Goal: Information Seeking & Learning: Learn about a topic

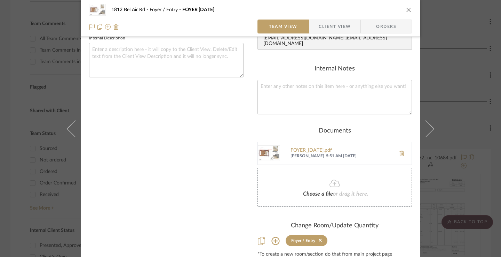
scroll to position [244, 0]
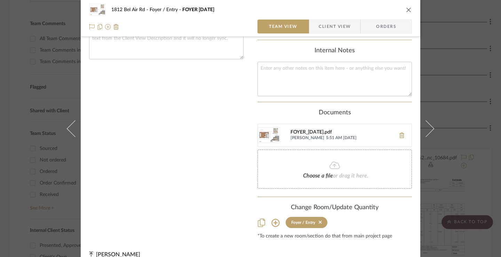
click at [326, 129] on div "FOYER_9.24.25.pdf" at bounding box center [342, 132] width 102 height 6
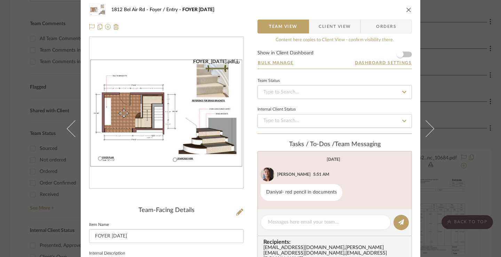
scroll to position [0, 0]
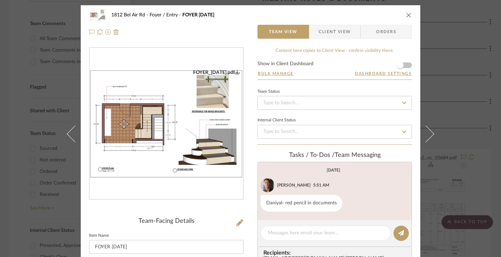
click at [1, 110] on div "1812 Bel Air Rd Foyer / Entry FOYER 9.24.25 Team View Client View Orders FOYER_…" at bounding box center [250, 128] width 501 height 257
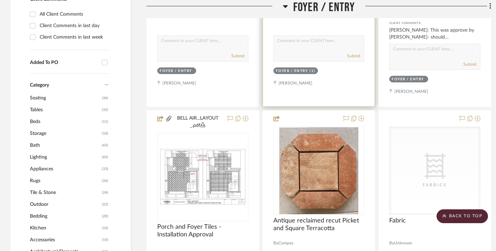
scroll to position [557, 0]
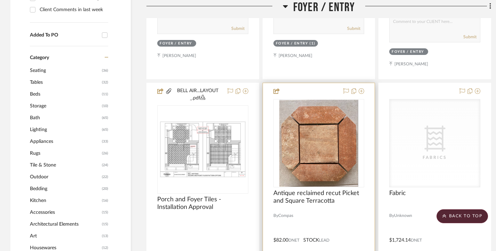
click at [320, 154] on img "0" at bounding box center [319, 143] width 79 height 87
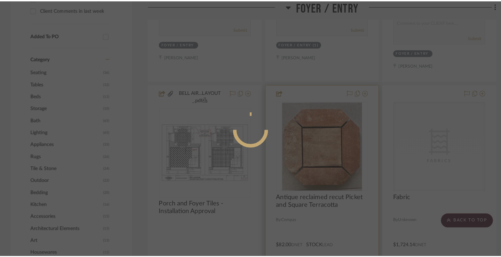
scroll to position [0, 0]
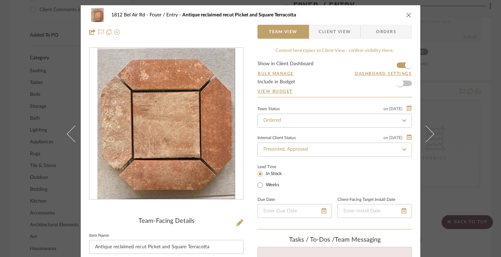
click at [448, 66] on div "1812 Bel Air Rd Foyer / Entry Antique reclaimed recut Picket and Square Terraco…" at bounding box center [250, 128] width 501 height 257
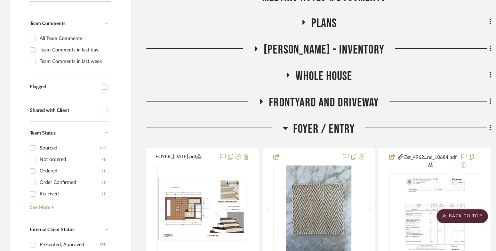
scroll to position [174, 0]
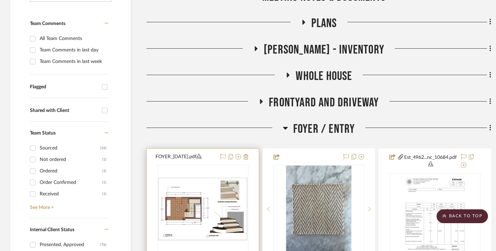
click at [181, 207] on div at bounding box center [202, 253] width 91 height 176
click at [194, 201] on img "0" at bounding box center [203, 209] width 90 height 63
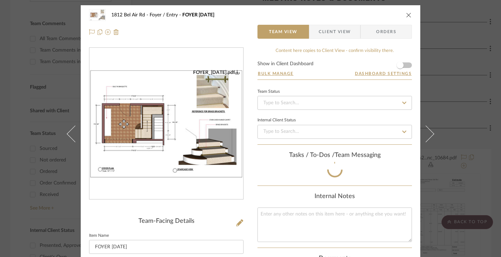
scroll to position [6, 0]
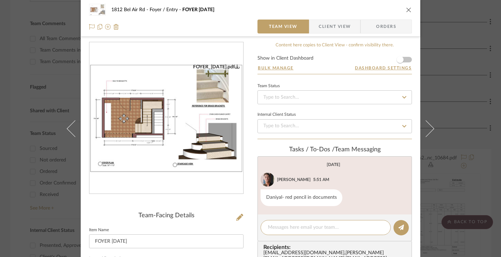
click at [7, 135] on div "1812 Bel Air Rd Foyer / Entry FOYER 9.24.25 Team View Client View Orders FOYER_…" at bounding box center [250, 128] width 501 height 257
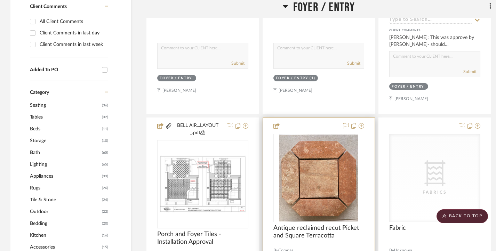
scroll to position [557, 0]
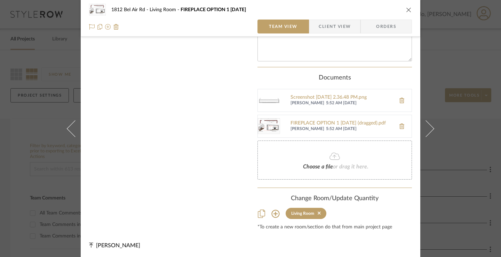
scroll to position [274, 0]
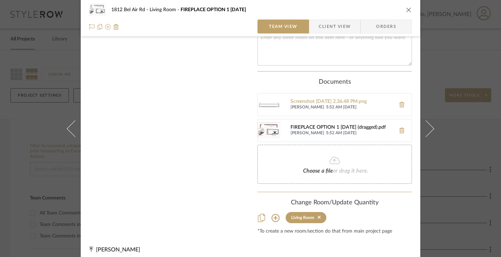
click at [329, 125] on div "FIREPLACE OPTION 1 9.24.25 (dragged).pdf" at bounding box center [342, 128] width 102 height 6
click at [363, 99] on div "Screenshot 2025-09-24 at 2.36.48 PM.png" at bounding box center [342, 102] width 102 height 6
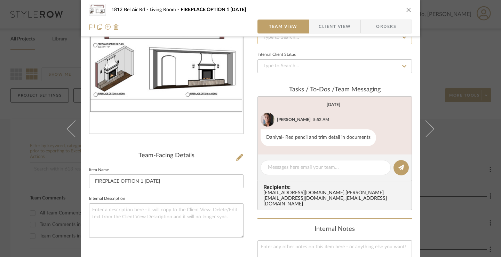
scroll to position [0, 0]
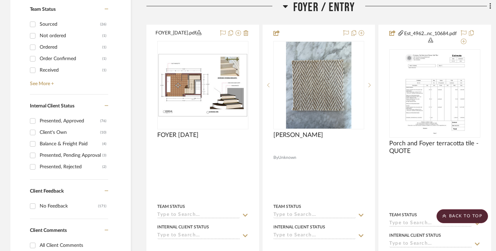
scroll to position [244, 0]
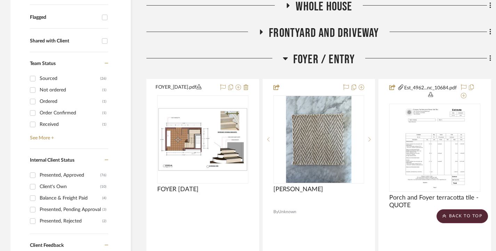
click at [284, 60] on icon at bounding box center [285, 58] width 5 height 8
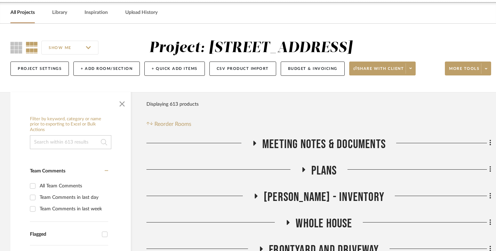
scroll to position [35, 0]
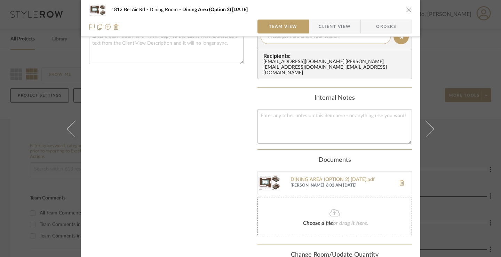
scroll to position [273, 0]
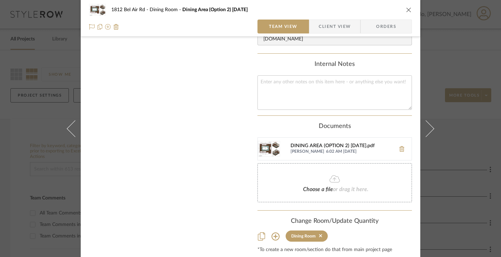
click at [349, 146] on div "DINING AREA (OPTION 2) 9.24.25.pdf" at bounding box center [342, 146] width 102 height 6
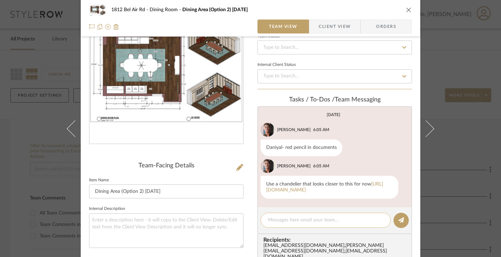
scroll to position [53, 0]
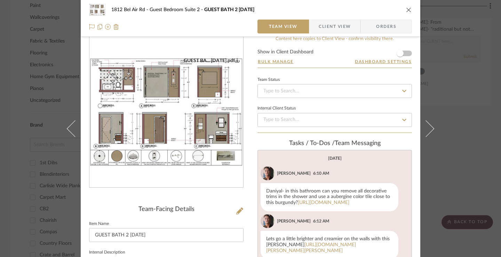
scroll to position [35, 0]
click at [168, 80] on img "0" at bounding box center [166, 111] width 154 height 109
drag, startPoint x: 327, startPoint y: 161, endPoint x: 360, endPoint y: 160, distance: 32.7
click at [360, 183] on div "Daniyal- in this bathroom can you remove all decorative trims in the shower and…" at bounding box center [330, 197] width 138 height 28
click at [192, 78] on img "0" at bounding box center [166, 111] width 154 height 109
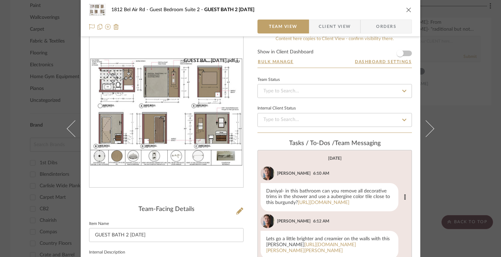
click at [386, 183] on div "Daniyal- in this bathroom can you remove all decorative trims in the shower and…" at bounding box center [330, 197] width 138 height 28
drag, startPoint x: 283, startPoint y: 158, endPoint x: 336, endPoint y: 225, distance: 85.0
click at [336, 211] on div "Daniyal- in this bathroom can you remove all decorative trims in the shower and…" at bounding box center [330, 197] width 138 height 28
copy div "in this bathroom can you remove all decorative trims in the shower and use a au…"
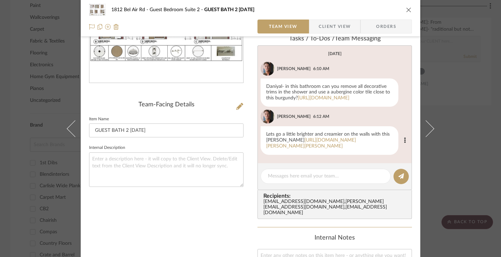
scroll to position [0, 0]
click at [391, 107] on div "Daniyal- in this bathroom can you remove all decorative trims in the shower and…" at bounding box center [330, 92] width 138 height 28
drag, startPoint x: 344, startPoint y: 168, endPoint x: 262, endPoint y: 156, distance: 82.4
click at [262, 155] on div "Lets go a little brighter and creamier on the walls with this roman clay https:…" at bounding box center [330, 140] width 138 height 29
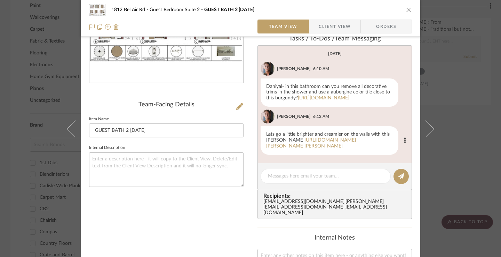
copy div "Lets go a little brighter and creamier on the walls with this roman clay https:…"
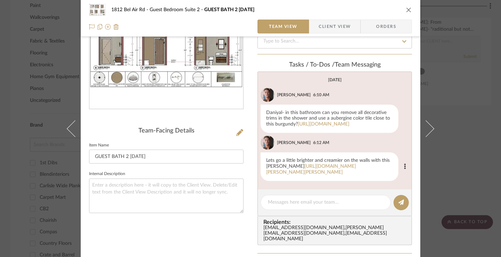
scroll to position [104, 0]
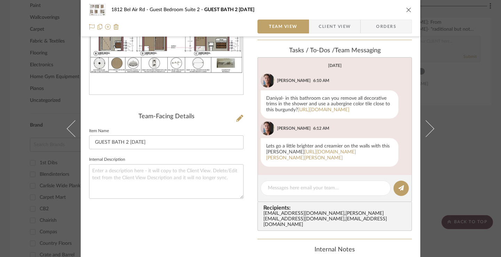
click at [221, 216] on div "GUEST BA... 9.24.25.pdf Team-Facing Details Item Name GUEST BATH 2 9.24.25 Inte…" at bounding box center [166, 179] width 155 height 472
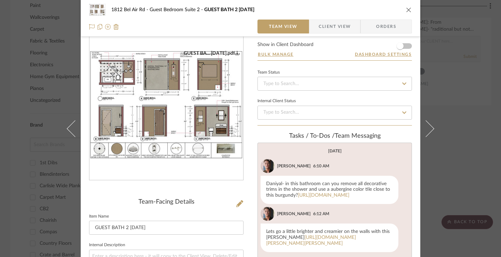
scroll to position [0, 0]
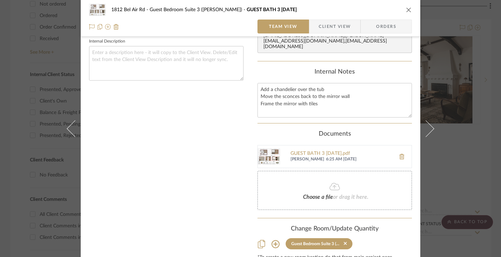
scroll to position [249, 0]
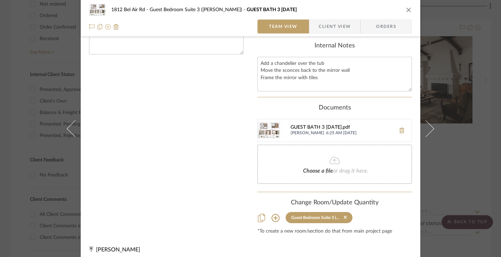
click at [323, 125] on div "GUEST BATH 3 [DATE].pdf" at bounding box center [342, 128] width 102 height 6
click at [3, 112] on div "1812 Bel Air Rd Guest Bedroom Suite 3 ([PERSON_NAME]) GUEST BATH 3 [DATE] Team …" at bounding box center [250, 128] width 501 height 257
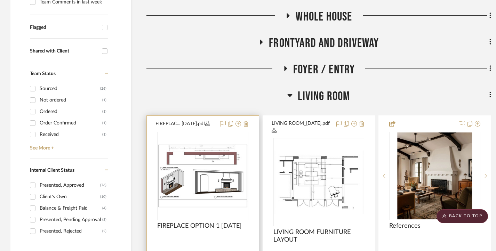
scroll to position [225, 0]
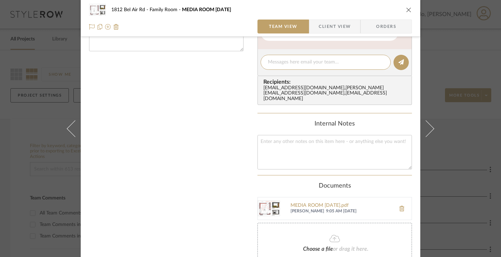
scroll to position [286, 0]
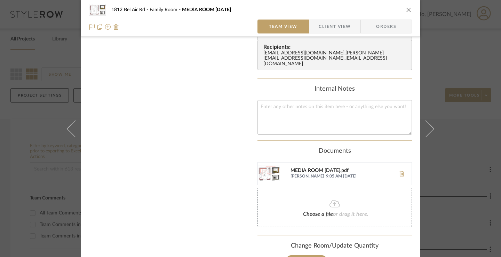
click at [330, 168] on div "MEDIA ROOM [DATE].pdf" at bounding box center [342, 171] width 102 height 6
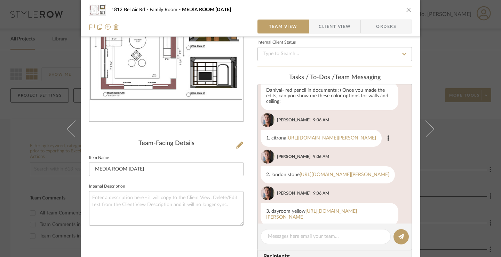
scroll to position [0, 0]
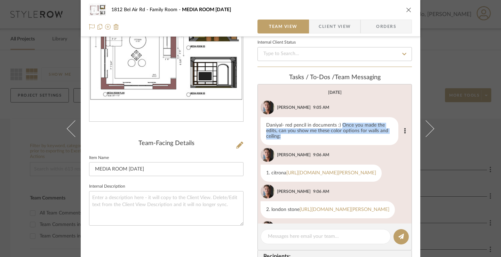
drag, startPoint x: 340, startPoint y: 126, endPoint x: 343, endPoint y: 136, distance: 10.0
click at [343, 136] on div "Daniyal- red pencil in documents :) Once you made the edits, can you show me th…" at bounding box center [330, 131] width 138 height 28
copy div "Once you made the edits, can you show me these color options for walls and ceil…"
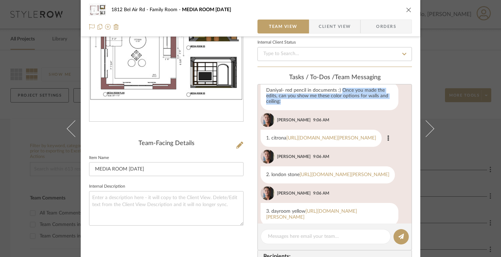
drag, startPoint x: 264, startPoint y: 138, endPoint x: 386, endPoint y: 139, distance: 121.8
click at [382, 139] on div "1. citrona https://www.farrow-ball.com/us/paint/citrona" at bounding box center [321, 137] width 121 height 17
copy div "1. citrona https://www.farrow-ball.com/us/paint/citrona"
drag, startPoint x: 339, startPoint y: 181, endPoint x: 258, endPoint y: 170, distance: 82.0
click at [258, 170] on li "Julien Marbot 9:06 AM 2. london stone https://www.farrow-ball.com/us/paint/lond…" at bounding box center [335, 166] width 154 height 34
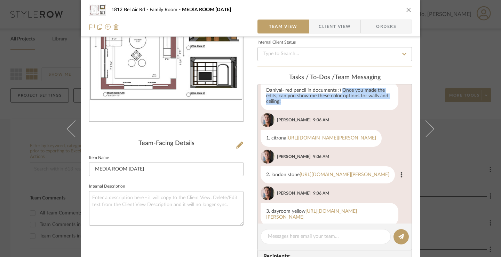
copy div "2. london stone https://www.farrow-ball.com/us/paint/london-stone"
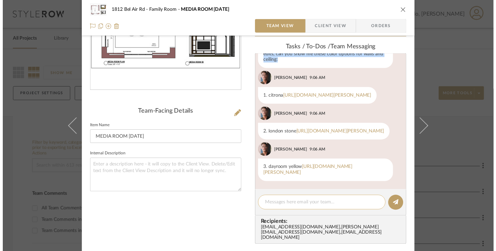
scroll to position [112, 0]
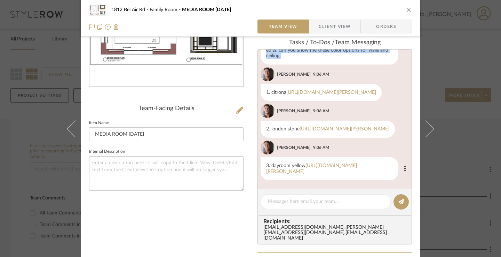
drag, startPoint x: 342, startPoint y: 171, endPoint x: 258, endPoint y: 166, distance: 84.4
click at [258, 166] on li "Julien Marbot 9:06 AM 3. dayroom yellow https://www.farrow-ball.com/us/paint/da…" at bounding box center [335, 160] width 154 height 40
copy div "3. dayroom yellow https://www.farrow-ball.com/us/paint/dayroom-yellow"
click at [451, 33] on div "1812 Bel Air Rd Family Room MEDIA ROOM 9.24.25 Team View Client View Orders MED…" at bounding box center [250, 128] width 501 height 257
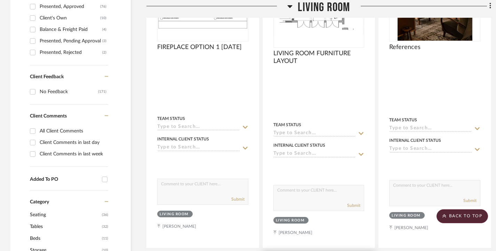
scroll to position [0, 0]
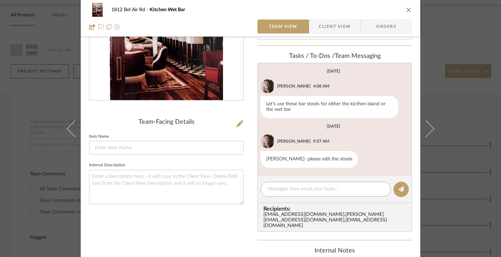
scroll to position [64, 0]
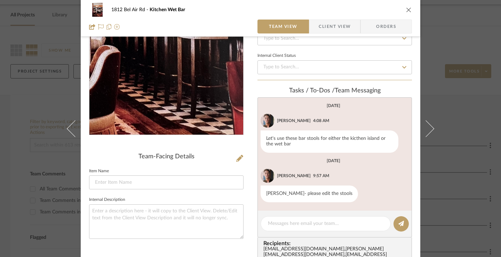
click at [180, 85] on img "0" at bounding box center [166, 59] width 113 height 151
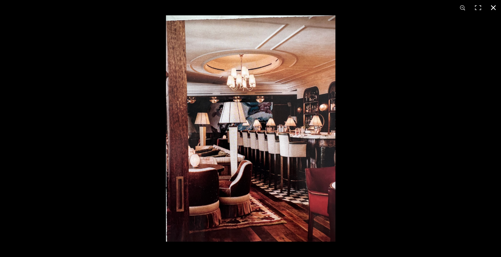
click at [395, 105] on div at bounding box center [416, 143] width 501 height 257
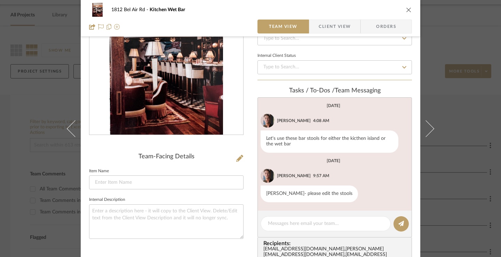
click at [441, 19] on div "1812 Bel Air Rd Kitchen Wet Bar Team View Client View Orders Team-Facing Detail…" at bounding box center [250, 128] width 501 height 257
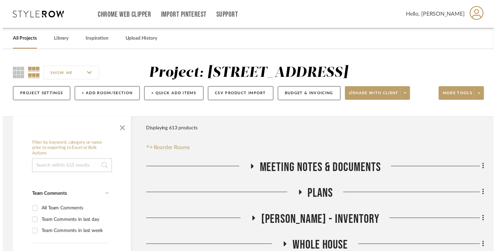
scroll to position [24, 0]
